Goal: Information Seeking & Learning: Learn about a topic

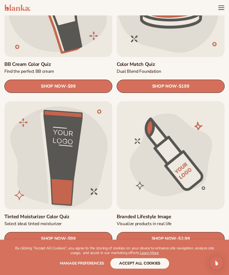
scroll to position [846, 0]
click at [150, 265] on button "accept all cookies" at bounding box center [140, 263] width 59 height 10
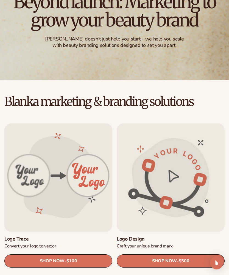
scroll to position [0, 0]
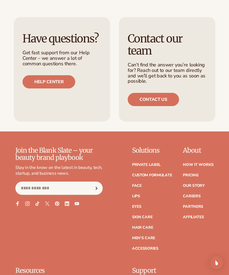
scroll to position [1822, 0]
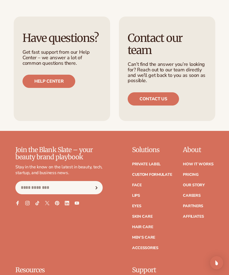
click at [142, 183] on link "Face" at bounding box center [137, 185] width 10 height 4
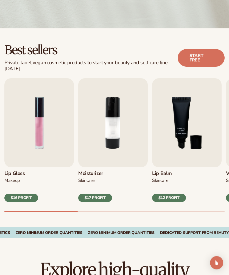
scroll to position [121, 0]
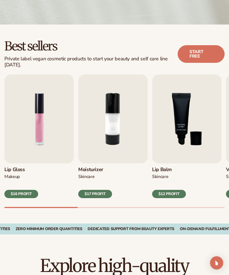
click at [25, 192] on div "$16 PROFIT" at bounding box center [21, 194] width 34 height 8
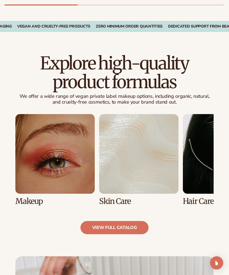
scroll to position [329, 0]
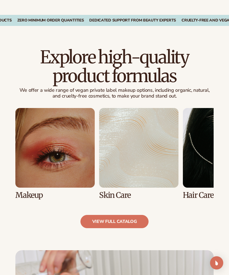
click at [40, 162] on link "1 / 8" at bounding box center [55, 153] width 80 height 91
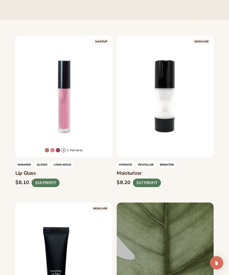
scroll to position [131, 0]
click at [51, 182] on div "$16 PROFIT" at bounding box center [46, 182] width 28 height 9
click at [44, 182] on div "$16 PROFIT" at bounding box center [46, 182] width 28 height 9
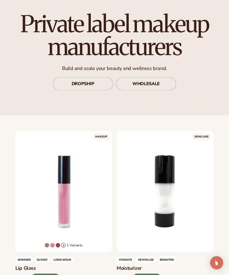
scroll to position [36, 0]
click at [155, 83] on link "WHOLESALE" at bounding box center [146, 83] width 61 height 13
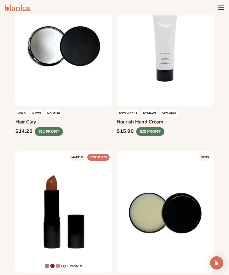
scroll to position [1682, 0]
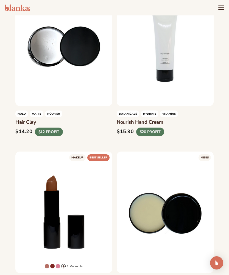
click at [182, 96] on link "LEARN MORE" at bounding box center [166, 101] width 84 height 10
